Goal: Check status: Check status

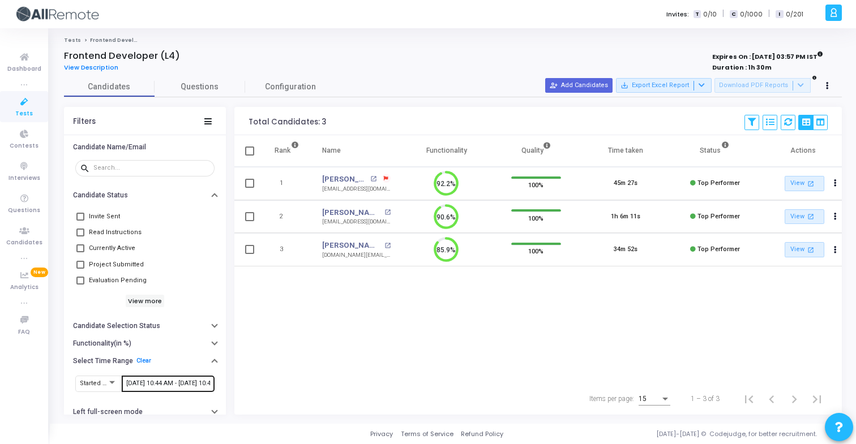
scroll to position [24, 29]
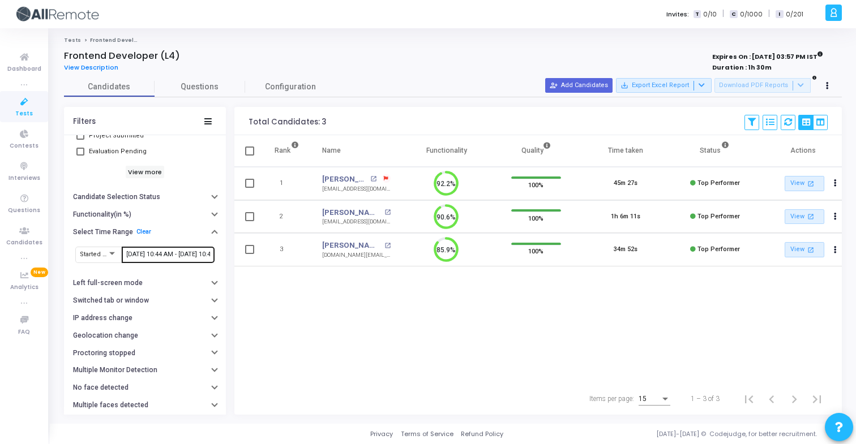
click at [151, 255] on input "[DATE] 10:44 AM - [DATE] 10:44 AM" at bounding box center [168, 254] width 84 height 7
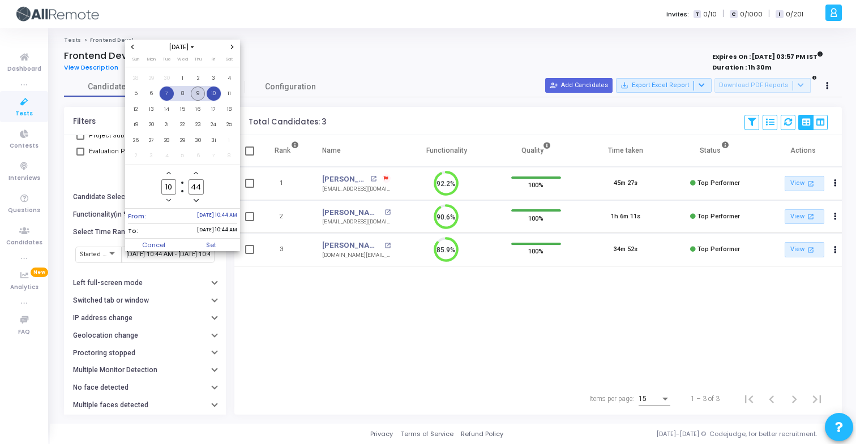
click at [200, 95] on span "9" at bounding box center [198, 94] width 14 height 14
click at [213, 95] on span "10" at bounding box center [214, 94] width 14 height 14
click at [202, 238] on div "From: [DATE] 10:44 AM To: [DATE] 10:44 AM" at bounding box center [182, 224] width 115 height 30
click at [209, 245] on span "Set" at bounding box center [211, 245] width 58 height 12
type input "[DATE] 10:44 AM - [DATE] 10:44 AM"
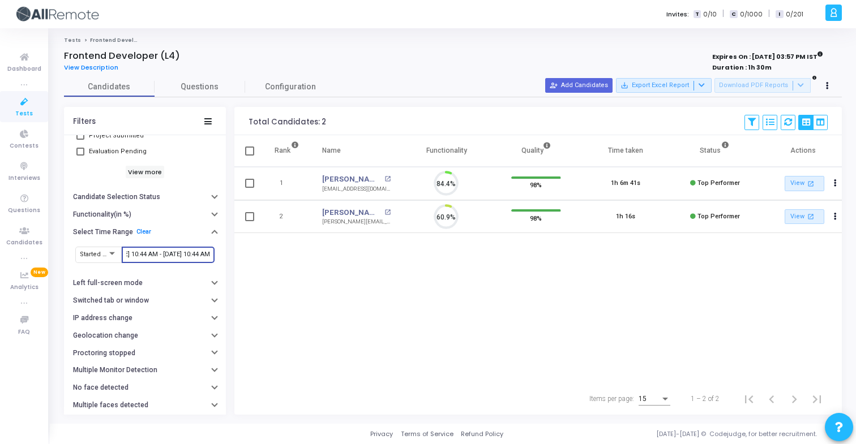
scroll to position [24, 29]
click at [384, 178] on mat-icon "open_in_new" at bounding box center [387, 179] width 6 height 6
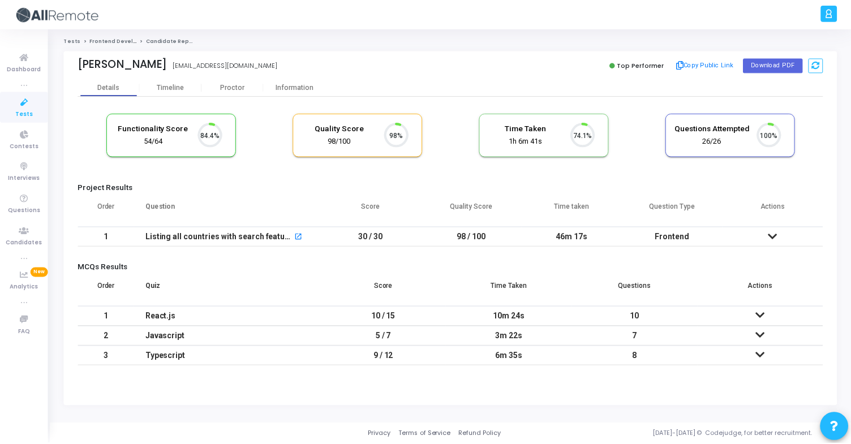
scroll to position [24, 29]
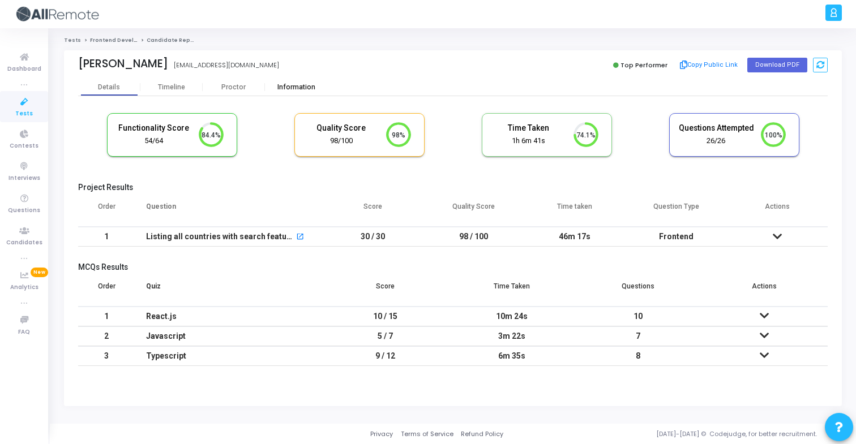
click at [286, 91] on div "Information" at bounding box center [296, 87] width 62 height 8
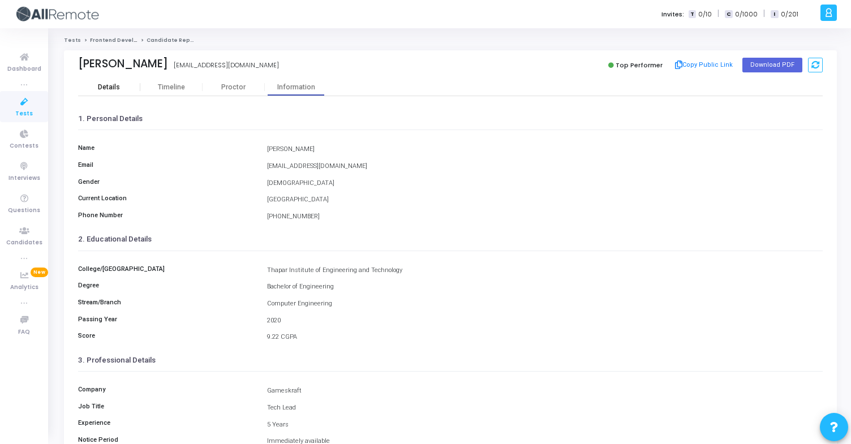
click at [121, 91] on div "Details" at bounding box center [109, 87] width 62 height 8
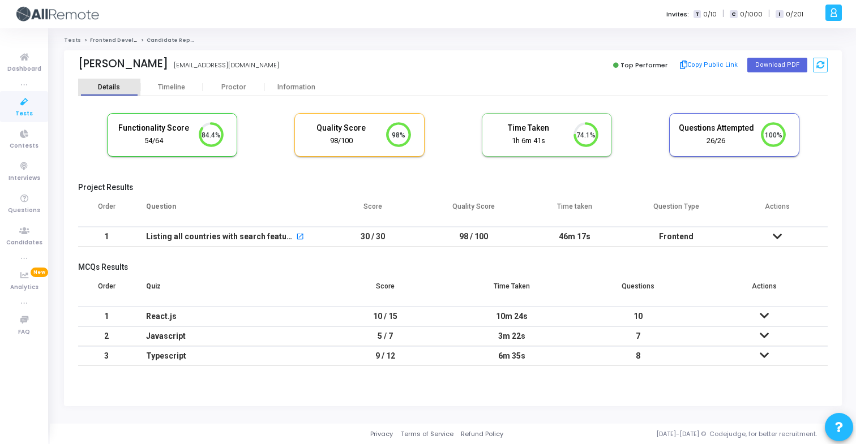
scroll to position [5, 5]
click at [697, 62] on button "Copy Public Link" at bounding box center [708, 65] width 65 height 17
